Goal: Use online tool/utility: Utilize a website feature to perform a specific function

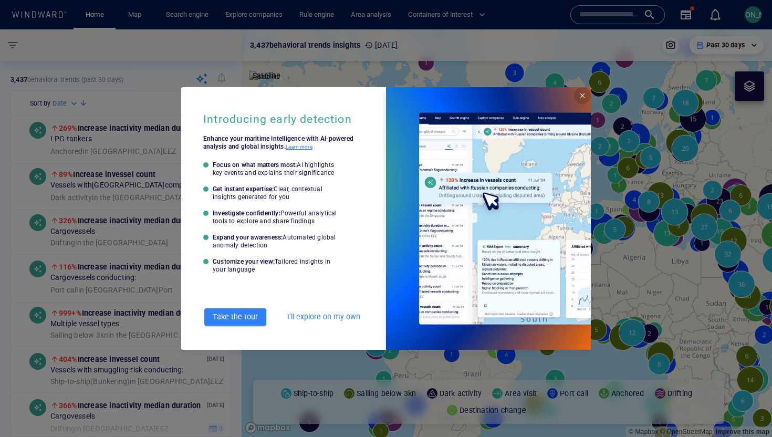
click at [581, 96] on span "Close" at bounding box center [582, 95] width 8 height 8
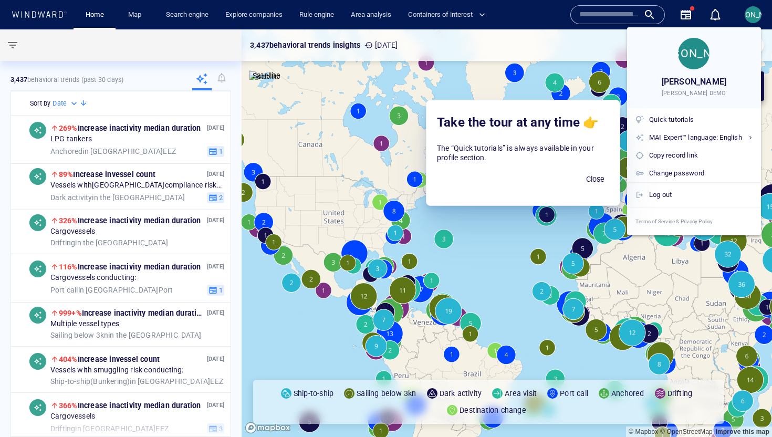
click at [754, 11] on div at bounding box center [386, 218] width 772 height 437
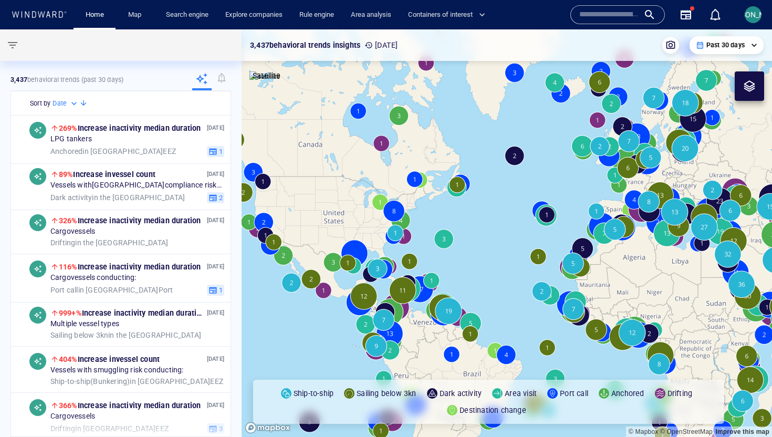
click at [590, 12] on input "text" at bounding box center [609, 15] width 60 height 16
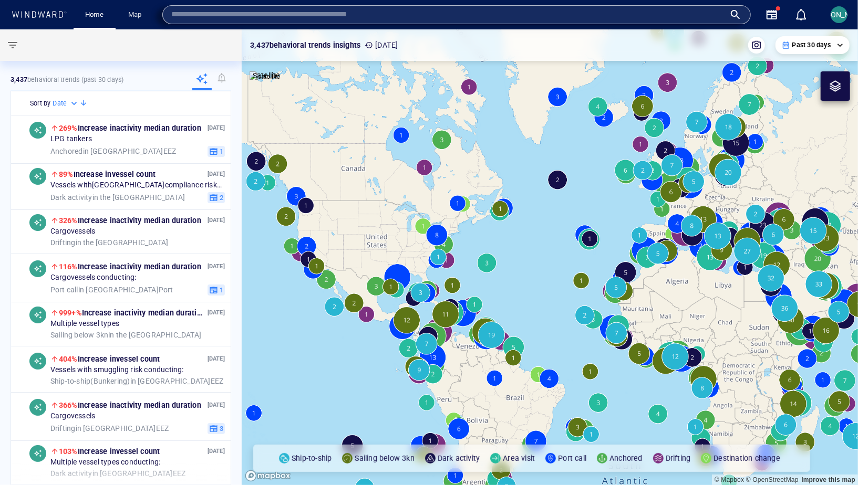
type input "*"
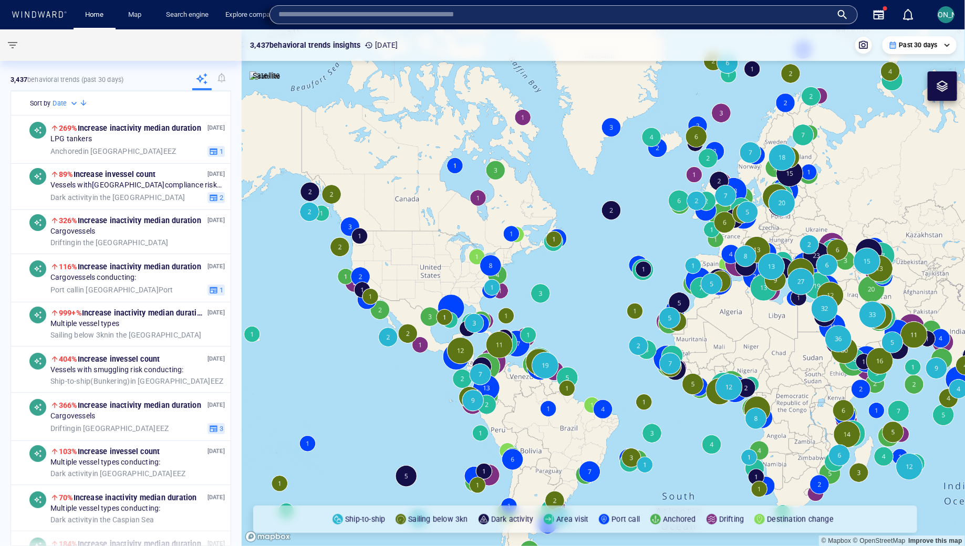
click at [348, 18] on input "text" at bounding box center [555, 15] width 554 height 16
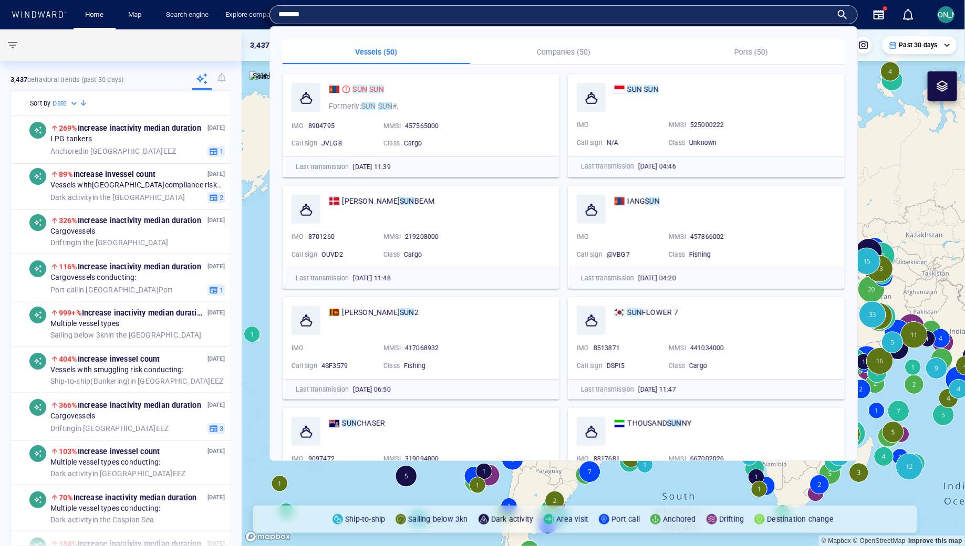
type input "*******"
click at [361, 88] on mark "SUN" at bounding box center [359, 89] width 15 height 8
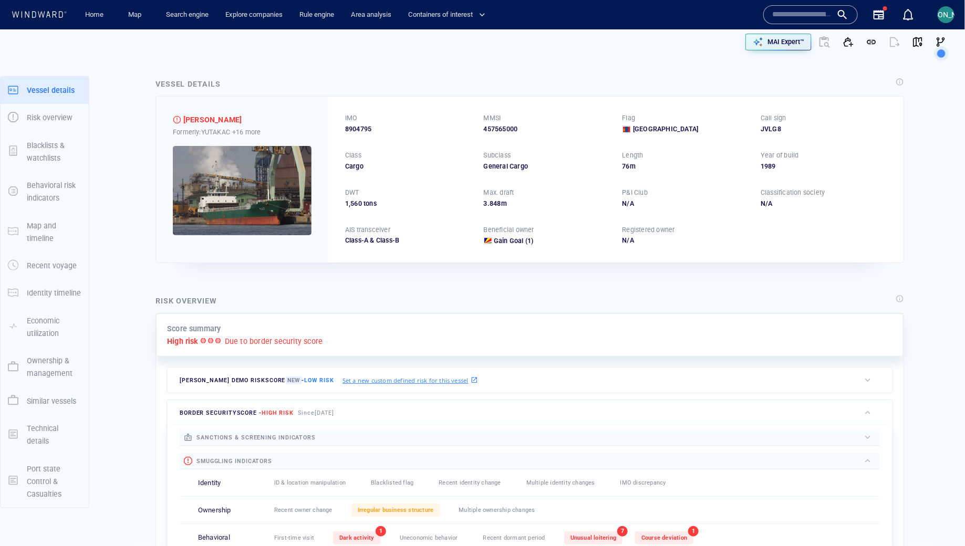
click at [824, 44] on div at bounding box center [824, 41] width 25 height 25
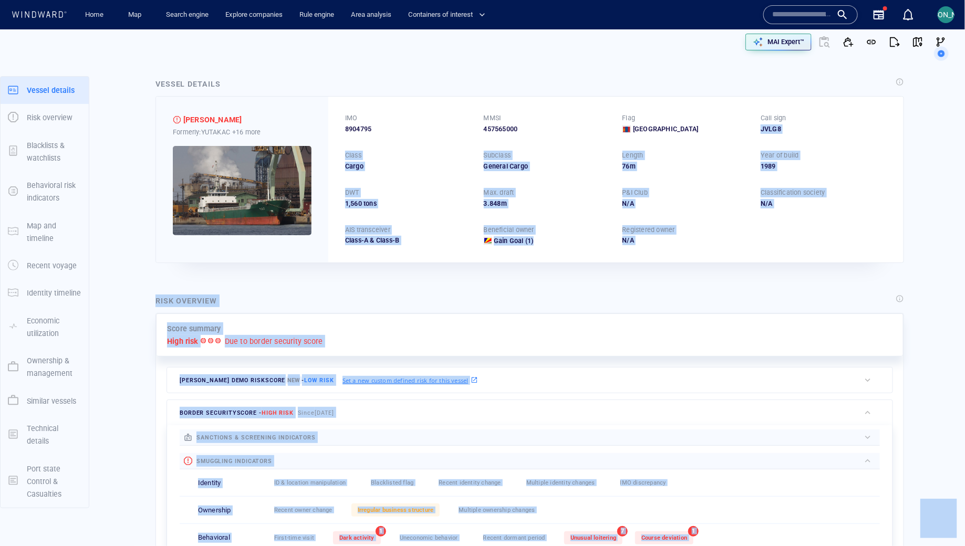
drag, startPoint x: 941, startPoint y: 55, endPoint x: 918, endPoint y: 115, distance: 64.2
click at [918, 116] on body "Home Map Search engine Explore companies Rule engine Area analysis Containers o…" at bounding box center [482, 273] width 965 height 546
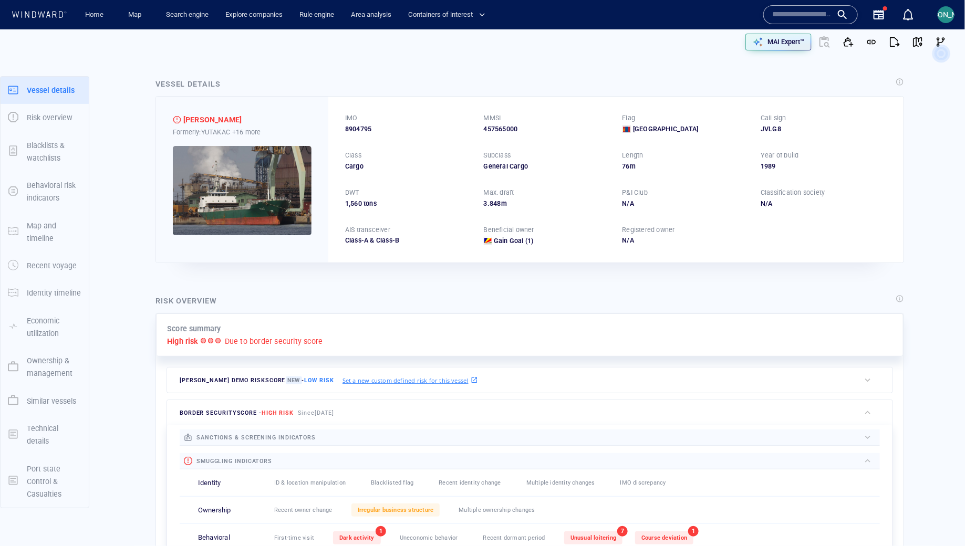
click at [941, 51] on circle at bounding box center [941, 53] width 14 height 14
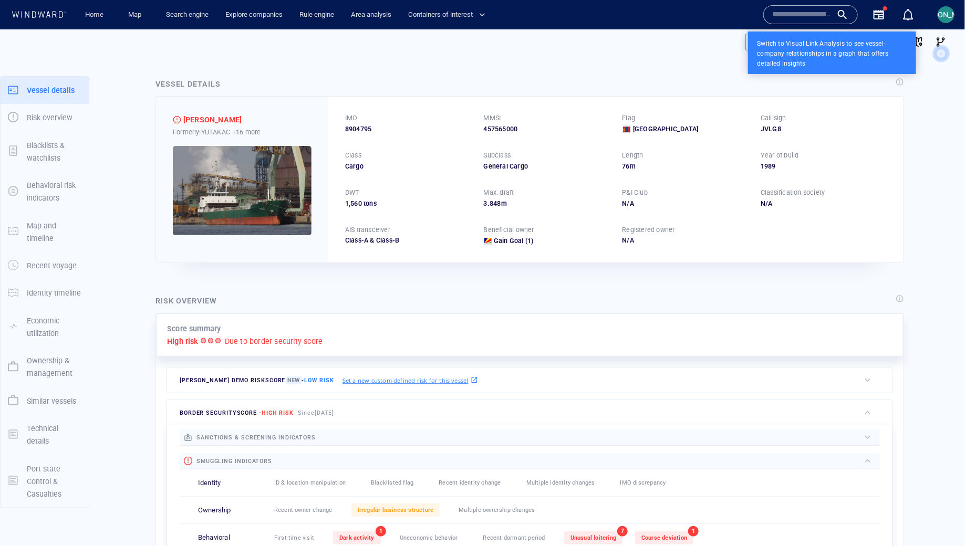
click at [944, 54] on circle at bounding box center [941, 54] width 14 height 14
click at [938, 43] on icon at bounding box center [941, 53] width 29 height 29
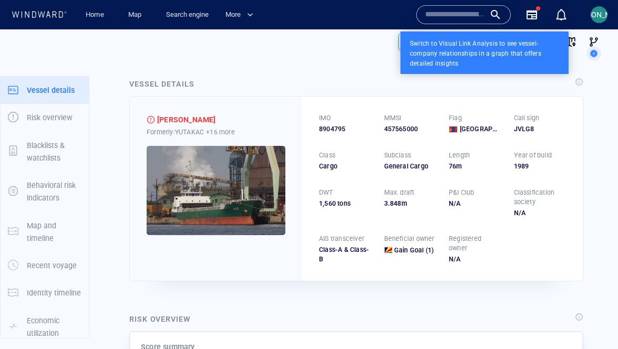
click at [269, 182] on div at bounding box center [309, 174] width 618 height 349
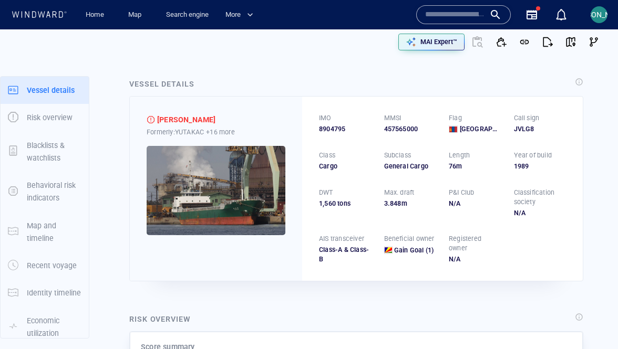
click at [269, 182] on img at bounding box center [216, 190] width 139 height 89
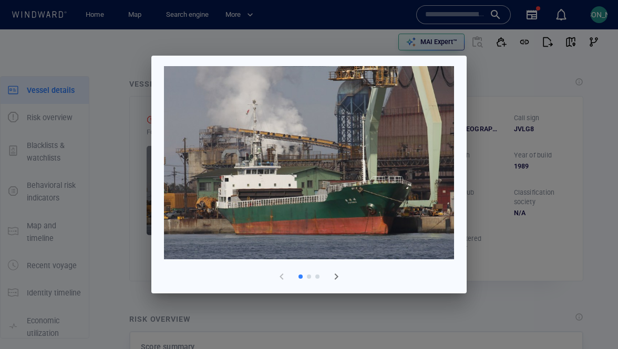
click at [336, 281] on span "button" at bounding box center [336, 277] width 13 height 13
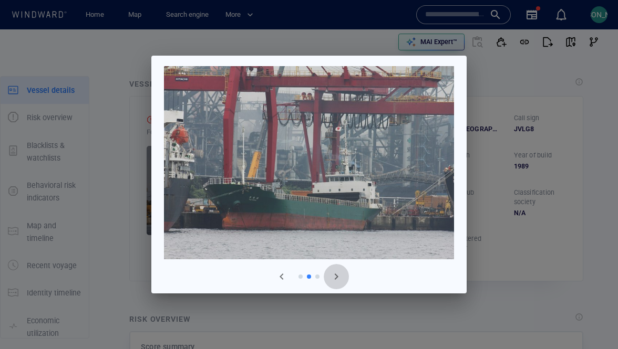
click at [336, 281] on span "button" at bounding box center [336, 277] width 13 height 13
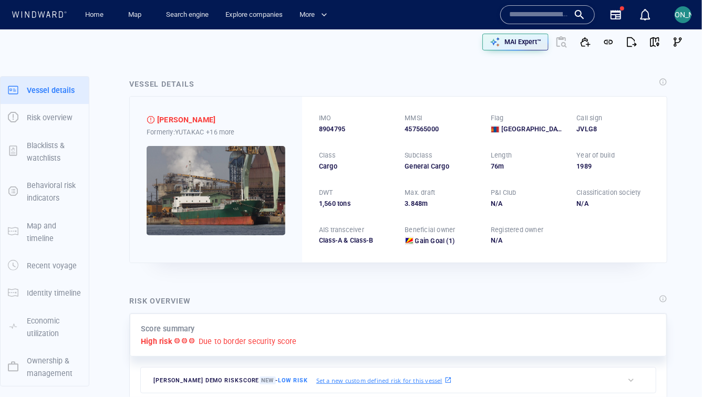
click at [562, 44] on div at bounding box center [560, 41] width 25 height 25
click at [543, 36] on div "MAI Expert™" at bounding box center [522, 42] width 41 height 14
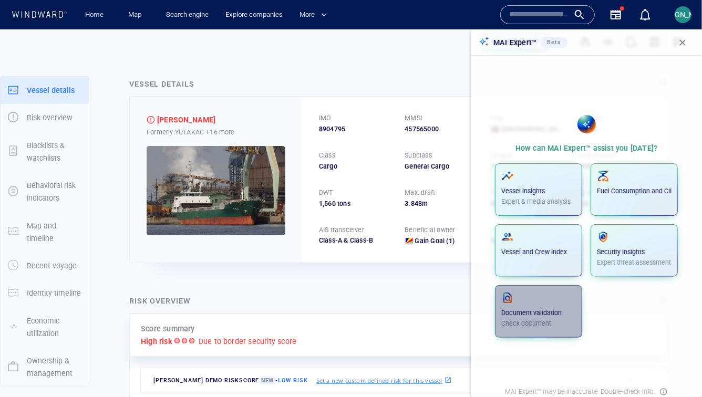
click at [529, 293] on span "button" at bounding box center [538, 298] width 75 height 13
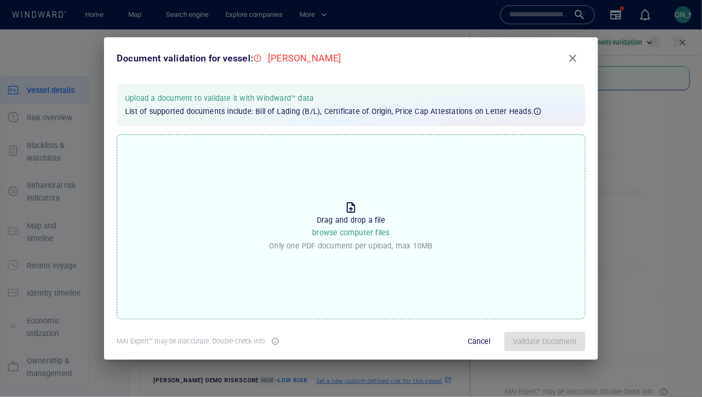
click at [352, 232] on span "browse computer files" at bounding box center [350, 233] width 77 height 8
click at [0, 0] on input "Drop the file to proceed Drag and drop a file browse computer files Only one PD…" at bounding box center [0, 0] width 0 height 0
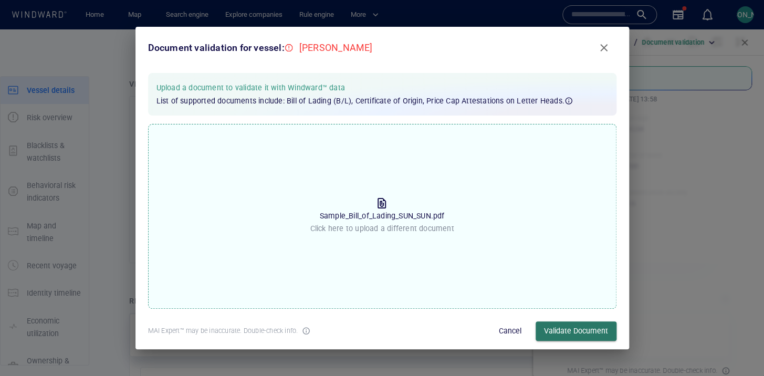
click at [559, 329] on span "Validate Document" at bounding box center [576, 331] width 64 height 13
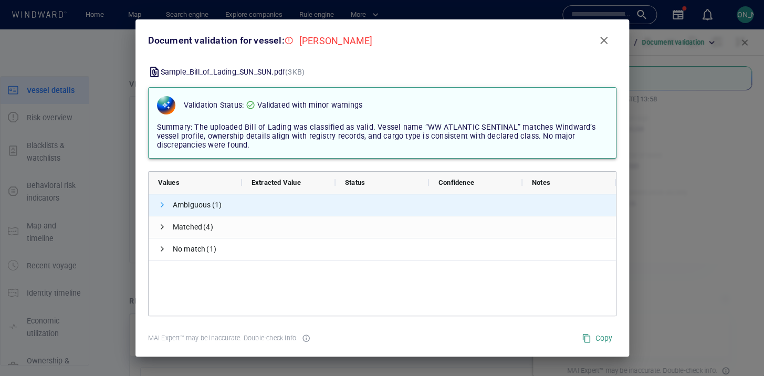
click at [164, 203] on span at bounding box center [162, 205] width 8 height 8
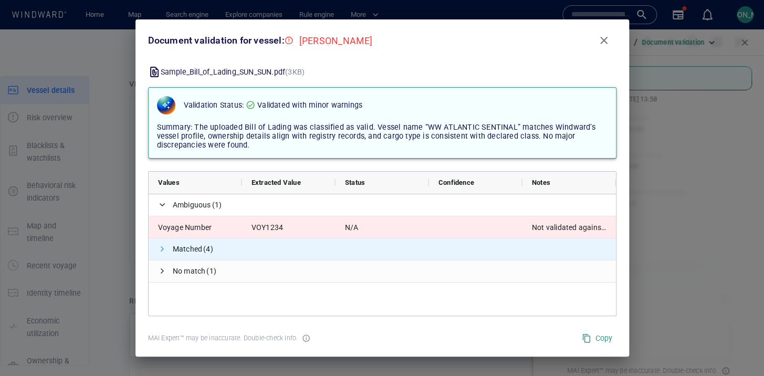
click at [158, 248] on span at bounding box center [162, 249] width 8 height 8
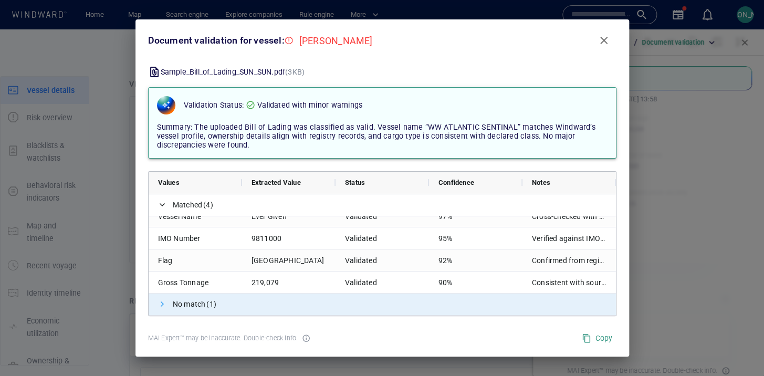
click at [160, 305] on span at bounding box center [162, 304] width 8 height 8
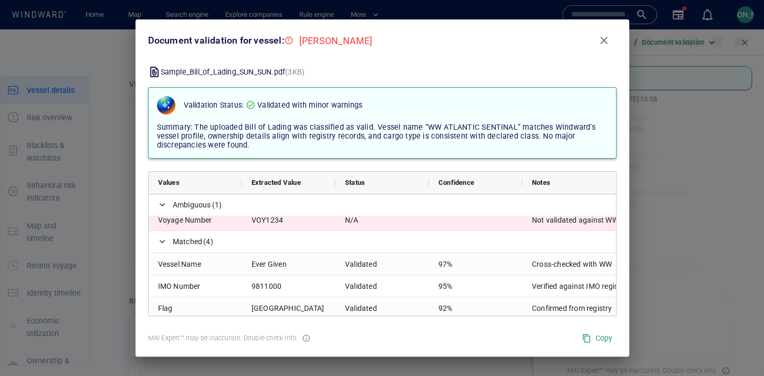
drag, startPoint x: 614, startPoint y: 182, endPoint x: 670, endPoint y: 182, distance: 56.7
click at [670, 182] on div "Document validation for vessel: SUN SUN Sample_Bill_of_Lading_SUN_SUN.pdf (3KB)…" at bounding box center [382, 188] width 764 height 376
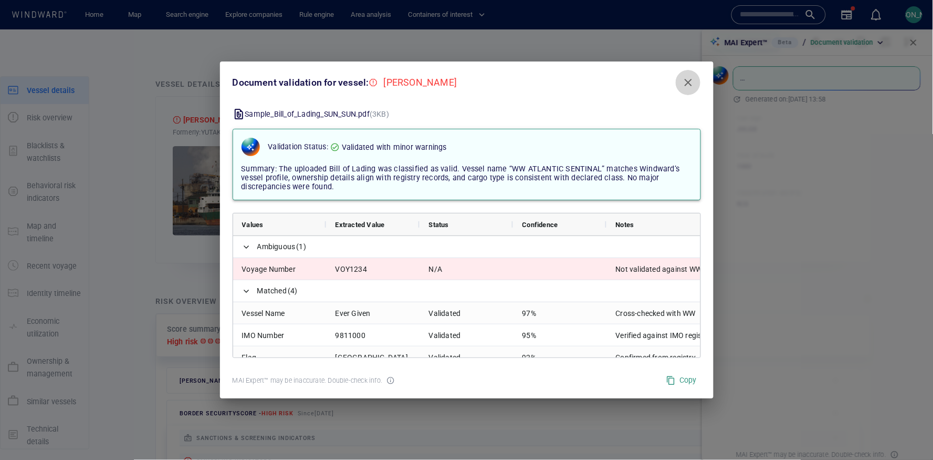
click at [683, 81] on span "Close" at bounding box center [688, 82] width 13 height 13
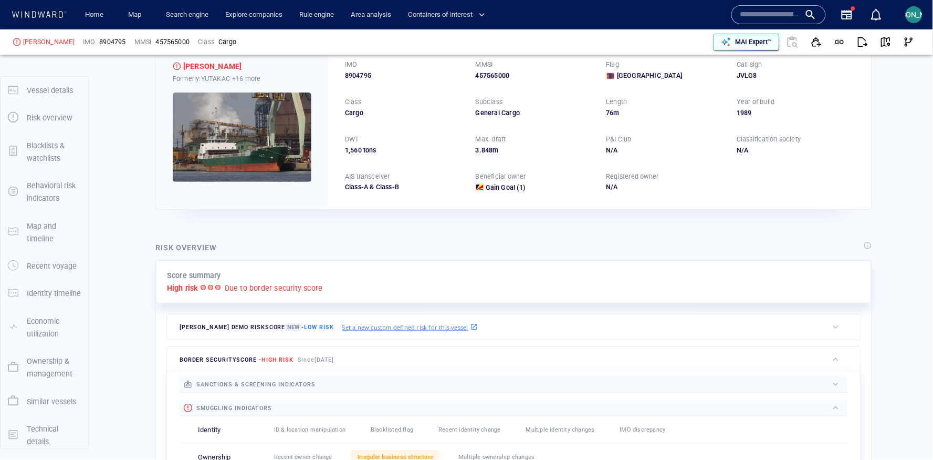
click at [771, 43] on p "MAI Expert™" at bounding box center [754, 41] width 37 height 9
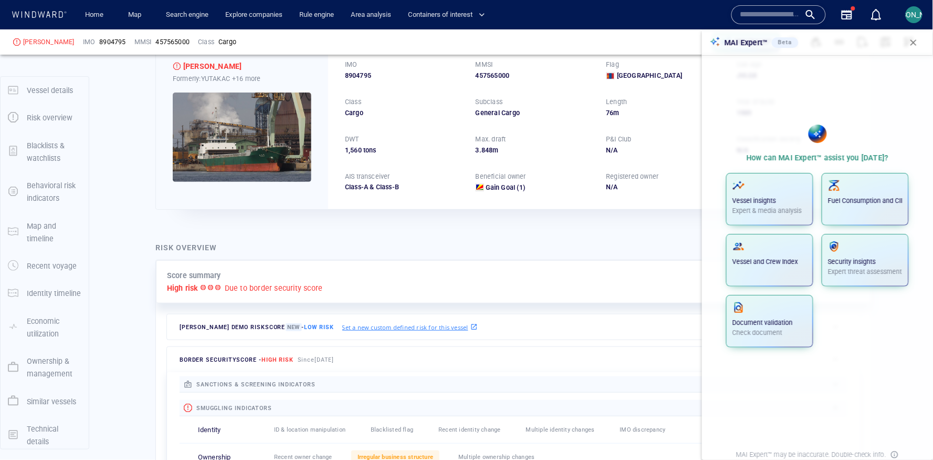
click at [650, 45] on div "MAI Expert™" at bounding box center [693, 41] width 456 height 25
click at [925, 45] on button "button" at bounding box center [913, 42] width 23 height 23
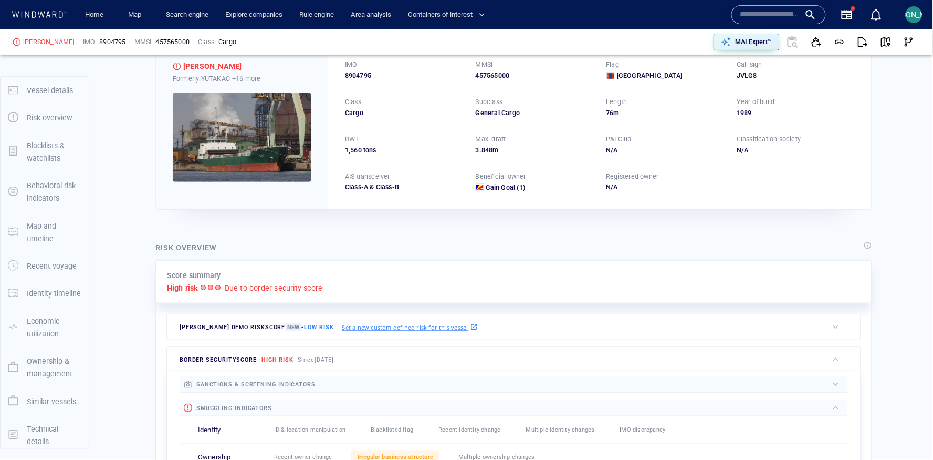
click at [798, 48] on div at bounding box center [792, 41] width 25 height 25
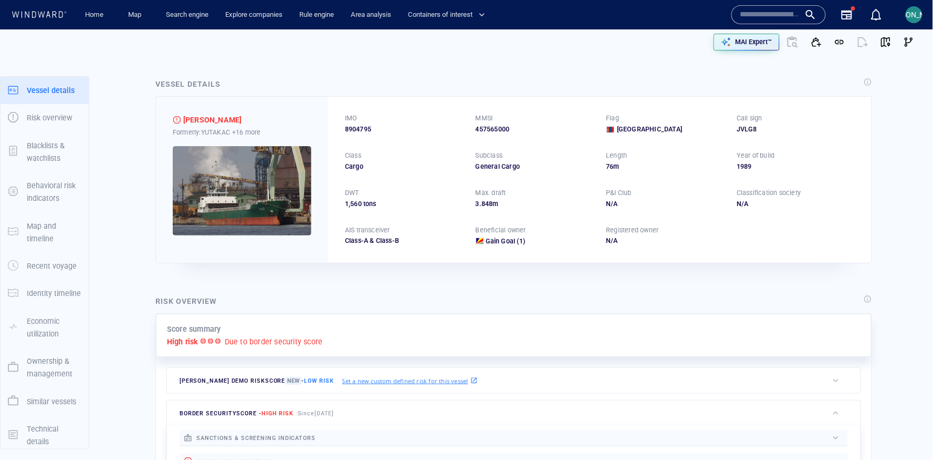
click at [791, 41] on div at bounding box center [792, 41] width 25 height 25
click at [738, 45] on p "MAI Expert™" at bounding box center [754, 41] width 37 height 9
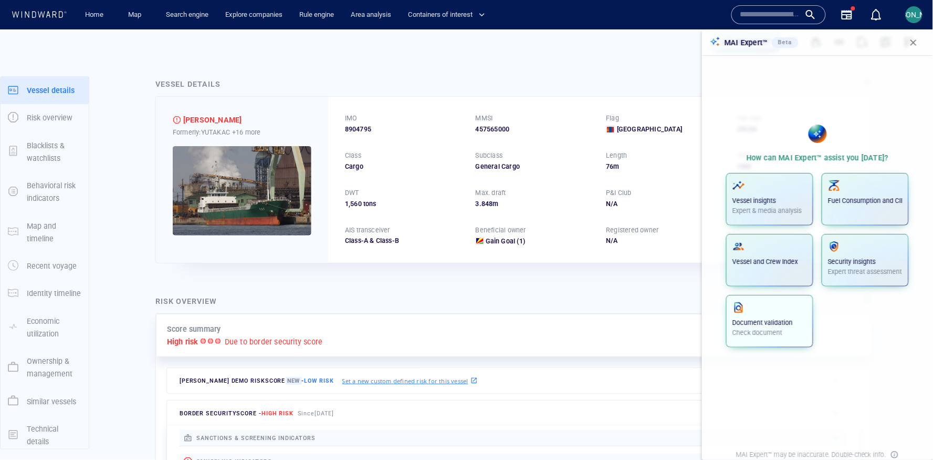
click at [794, 322] on p "Document validation" at bounding box center [770, 322] width 75 height 9
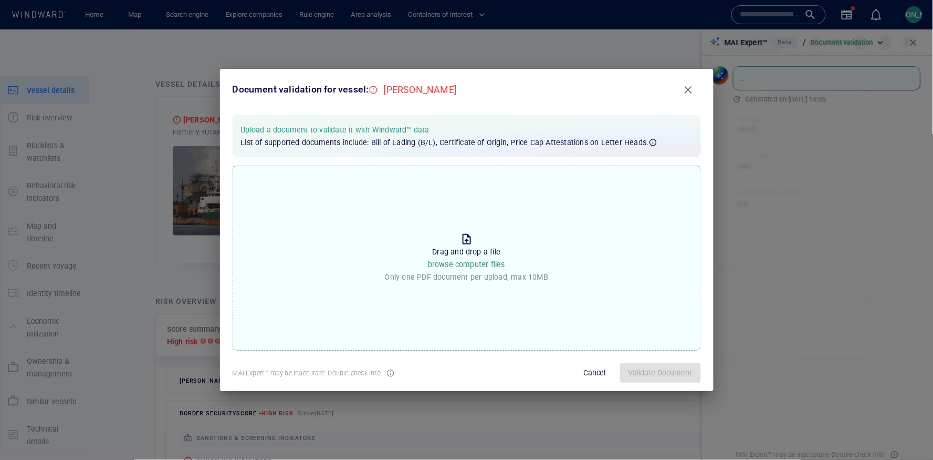
click at [476, 257] on p "Drag and drop a file browse computer files" at bounding box center [466, 258] width 77 height 26
click at [0, 0] on input "Drop the file to proceed Drag and drop a file browse computer files Only one PD…" at bounding box center [0, 0] width 0 height 0
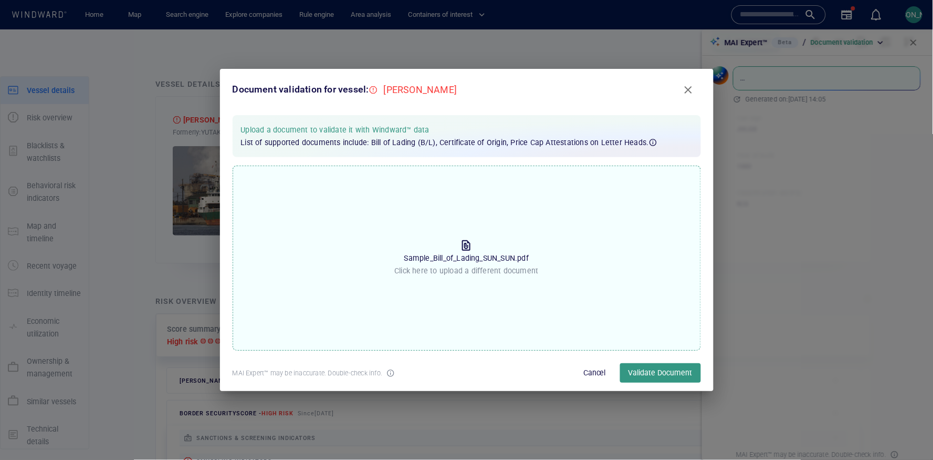
click at [650, 143] on icon at bounding box center [653, 142] width 7 height 7
click at [649, 141] on icon at bounding box center [653, 142] width 8 height 8
click at [662, 368] on span "Validate Document" at bounding box center [661, 372] width 64 height 13
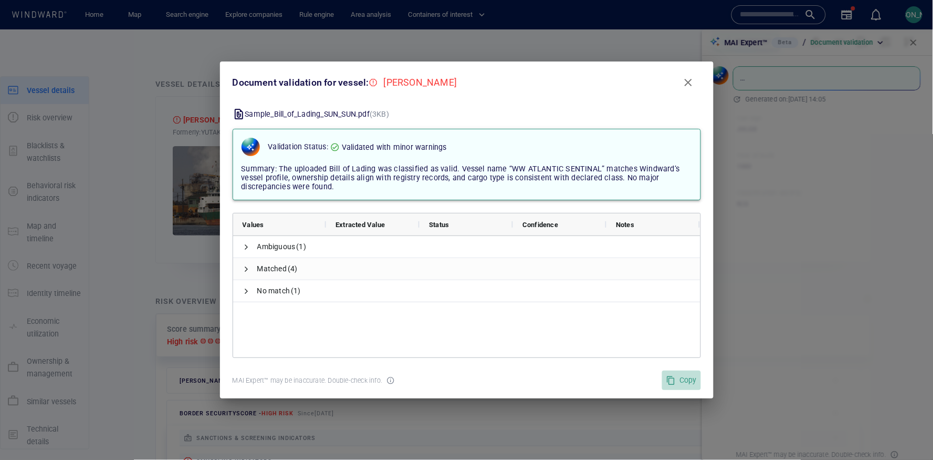
click at [677, 380] on span "Copy" at bounding box center [682, 379] width 30 height 13
click at [691, 85] on span "Close" at bounding box center [688, 82] width 13 height 13
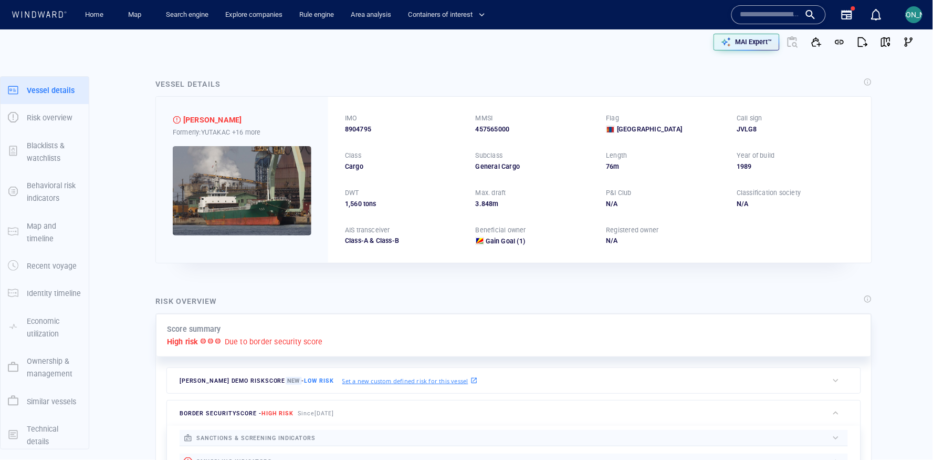
click at [794, 45] on div at bounding box center [792, 41] width 25 height 25
